Goal: Task Accomplishment & Management: Use online tool/utility

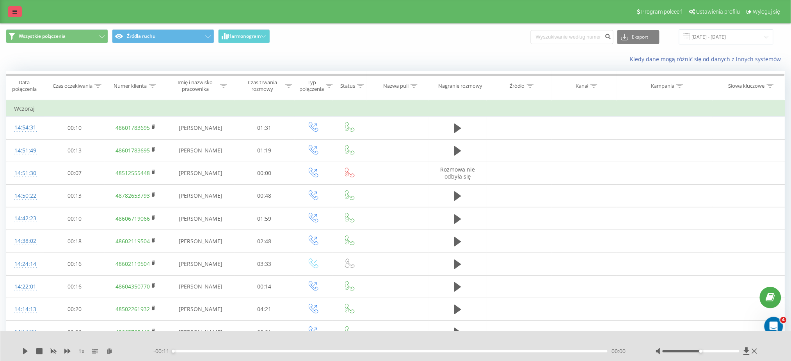
click at [12, 12] on icon at bounding box center [14, 11] width 5 height 5
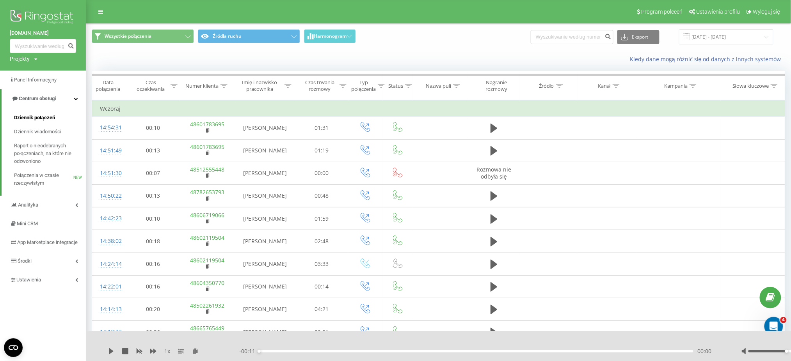
click at [51, 116] on span "Dziennik połączeń" at bounding box center [34, 118] width 41 height 8
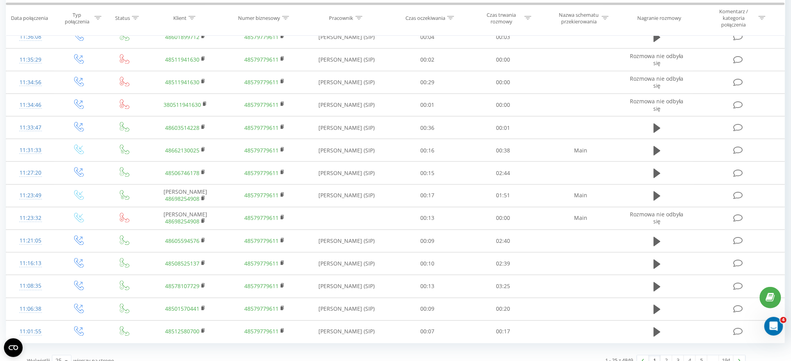
scroll to position [359, 0]
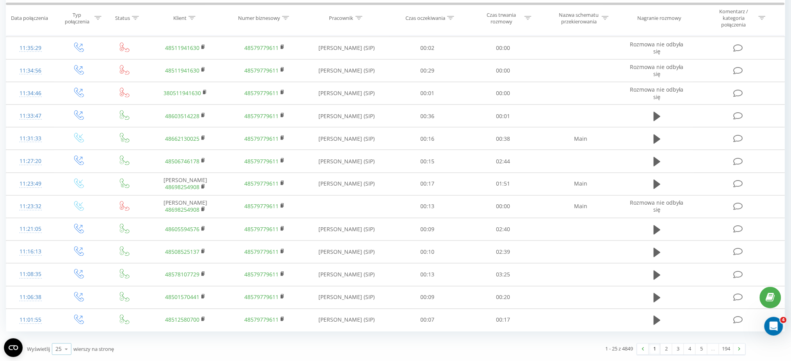
click at [67, 350] on icon at bounding box center [66, 349] width 12 height 15
click at [65, 330] on div "50" at bounding box center [61, 326] width 19 height 11
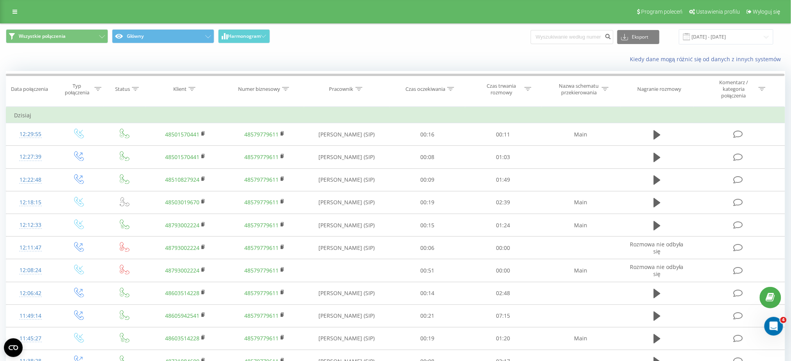
click at [357, 44] on div "Wszystkie połączenia Główny Harmonogram Eksport .csv .xls .xlsx 22.07.2025 - 22…" at bounding box center [395, 37] width 790 height 26
